Goal: Task Accomplishment & Management: Complete application form

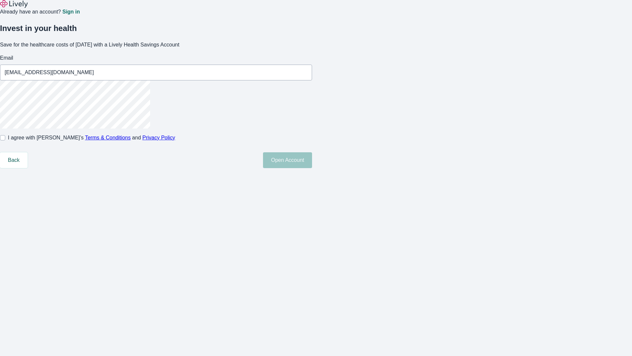
click at [5, 140] on input "I agree with Lively’s Terms & Conditions and Privacy Policy" at bounding box center [2, 137] width 5 height 5
checkbox input "true"
click at [312, 168] on button "Open Account" at bounding box center [287, 160] width 49 height 16
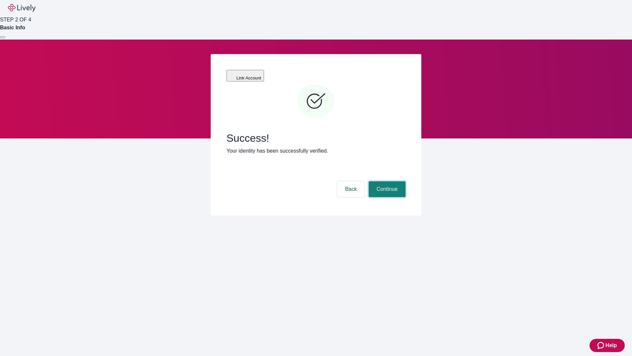
click at [386, 181] on button "Continue" at bounding box center [387, 189] width 37 height 16
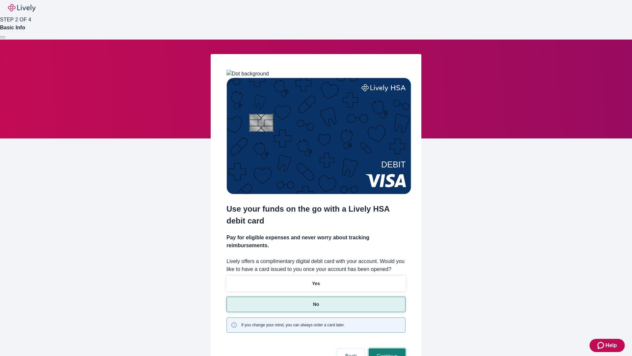
click at [386, 348] on button "Continue" at bounding box center [387, 356] width 37 height 16
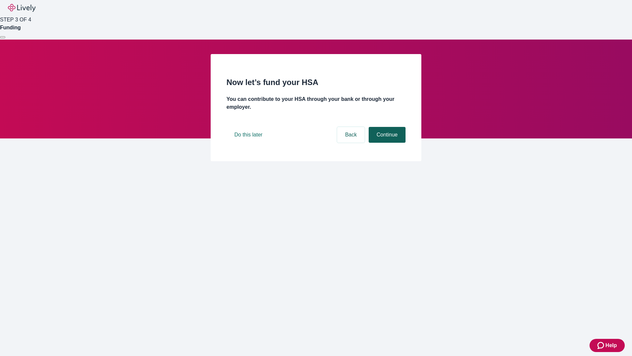
click at [386, 143] on button "Continue" at bounding box center [387, 135] width 37 height 16
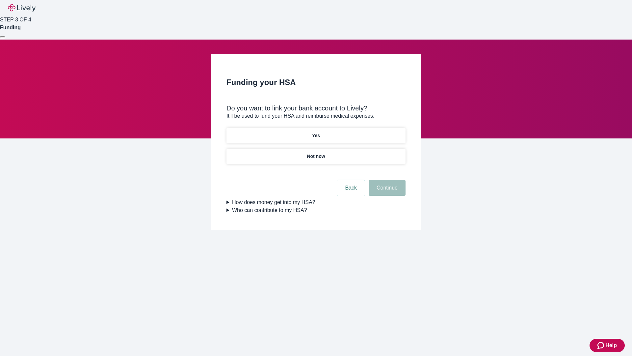
click at [316, 132] on p "Yes" at bounding box center [316, 135] width 8 height 7
click at [386, 180] on button "Continue" at bounding box center [387, 188] width 37 height 16
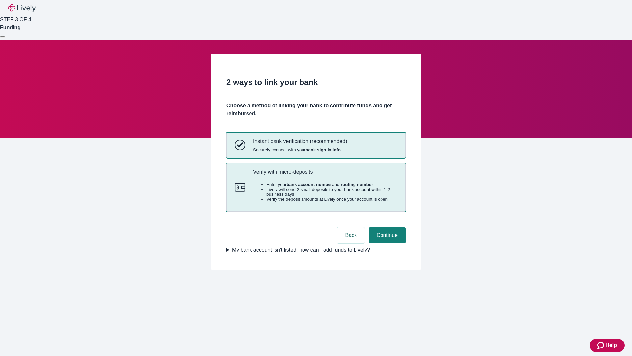
click at [325, 175] on p "Verify with micro-deposits" at bounding box center [325, 172] width 144 height 6
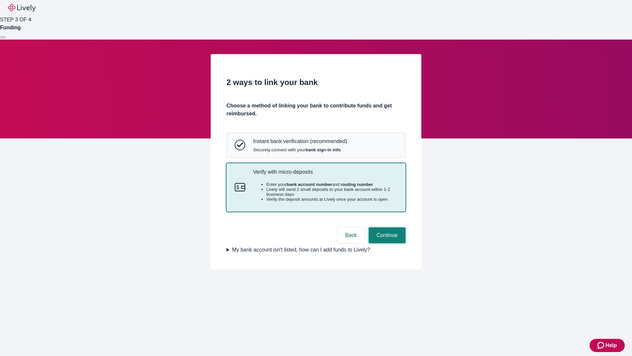
click at [386, 243] on button "Continue" at bounding box center [387, 235] width 37 height 16
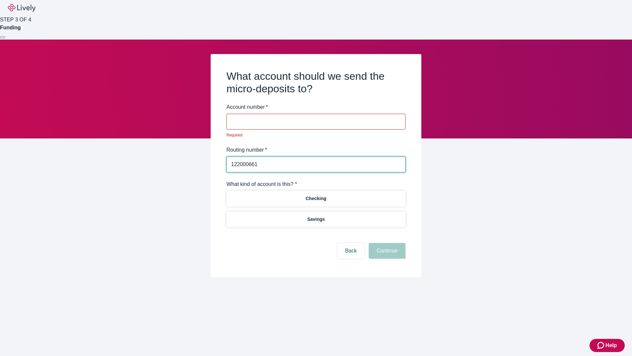
type input "122000661"
type input "880503"
